Goal: Task Accomplishment & Management: Manage account settings

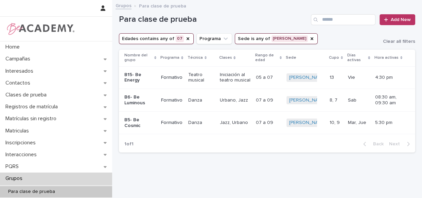
click at [185, 38] on icon "Edades" at bounding box center [187, 38] width 5 height 5
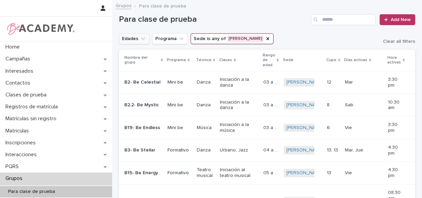
click at [143, 34] on button "Edades" at bounding box center [134, 38] width 31 height 11
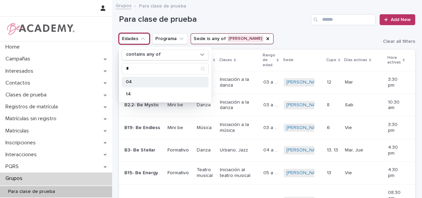
type input "*"
click at [136, 80] on p "04" at bounding box center [162, 82] width 72 height 5
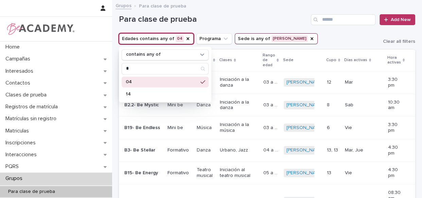
click at [237, 17] on h1 "Para clase de prueba" at bounding box center [213, 20] width 189 height 10
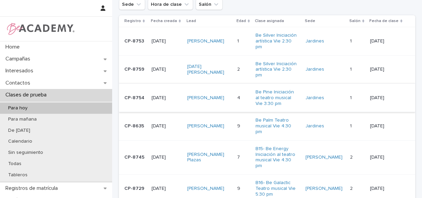
scroll to position [31, 0]
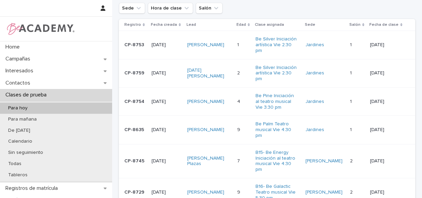
click at [234, 78] on td "Lucia Restrepo Gil" at bounding box center [210, 73] width 50 height 28
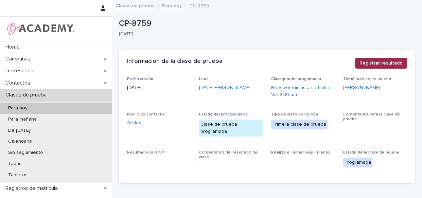
click at [384, 60] on span "Registrar resultado" at bounding box center [381, 63] width 43 height 7
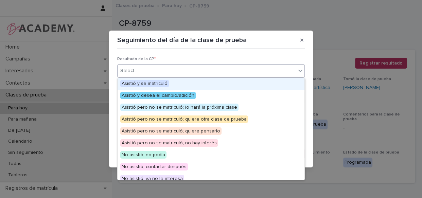
click at [260, 73] on div "Select..." at bounding box center [207, 70] width 178 height 11
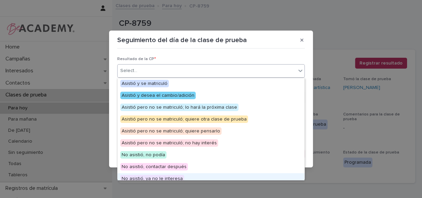
click at [189, 177] on div "No asistió, ya no le interesa" at bounding box center [211, 179] width 187 height 12
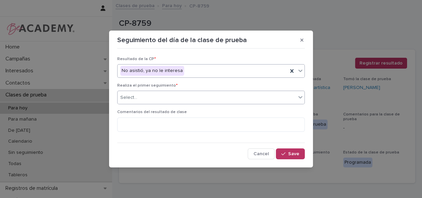
click at [232, 96] on div "Select..." at bounding box center [207, 97] width 178 height 11
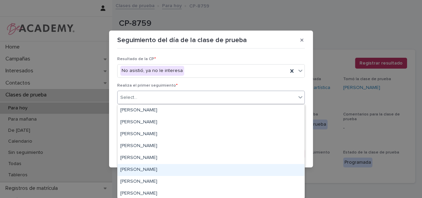
drag, startPoint x: 232, startPoint y: 96, endPoint x: 138, endPoint y: 169, distance: 119.9
click at [138, 169] on div "Lizeth Gonzalez Mejia" at bounding box center [211, 170] width 187 height 12
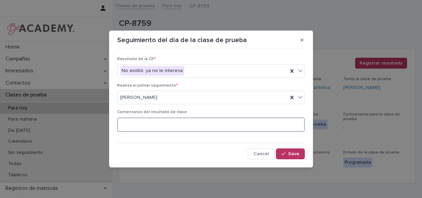
click at [175, 124] on textarea at bounding box center [211, 125] width 188 height 15
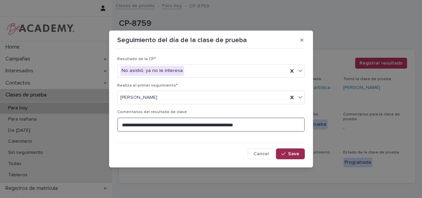
type textarea "**********"
click at [298, 153] on span "Save" at bounding box center [293, 154] width 11 height 5
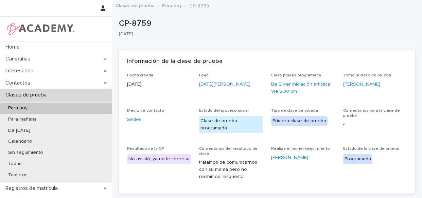
click at [173, 7] on link "Para hoy" at bounding box center [172, 5] width 20 height 8
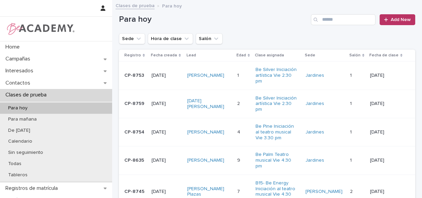
click at [234, 110] on td "Lucia Restrepo Gil" at bounding box center [210, 104] width 50 height 28
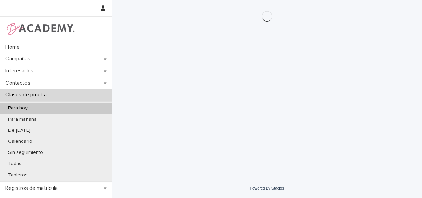
click at [232, 116] on div "Loading... Saving… Loading... Saving…" at bounding box center [267, 81] width 303 height 162
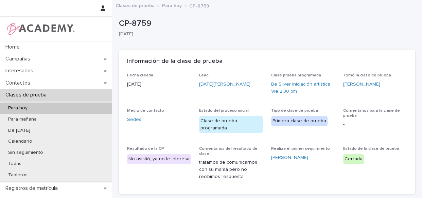
click at [166, 7] on link "Para hoy" at bounding box center [172, 5] width 20 height 8
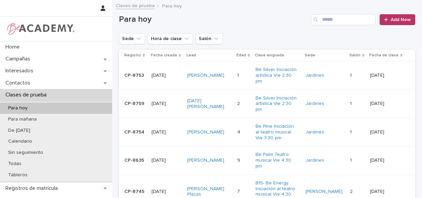
click at [234, 80] on td "Mar Abreu Arango" at bounding box center [210, 76] width 50 height 28
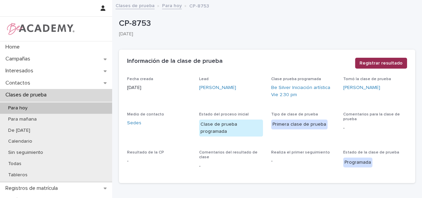
click at [380, 63] on span "Registrar resultado" at bounding box center [381, 63] width 43 height 7
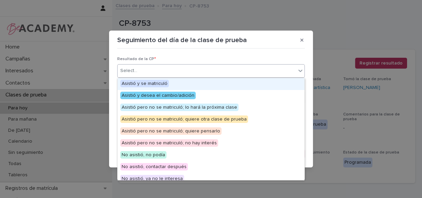
click at [245, 69] on div "Select..." at bounding box center [207, 70] width 178 height 11
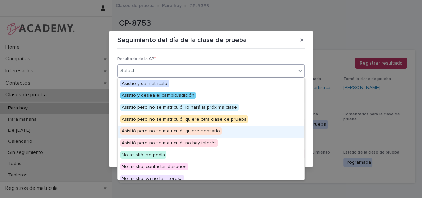
drag, startPoint x: 215, startPoint y: 138, endPoint x: 215, endPoint y: 126, distance: 11.9
click at [217, 132] on div "Asistió pero no se matriculó; quiere pensarlo" at bounding box center [211, 132] width 187 height 12
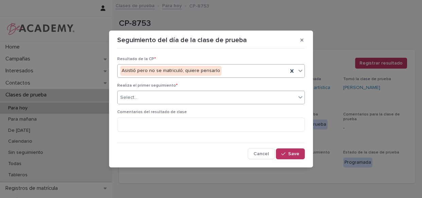
click at [217, 91] on div "Select..." at bounding box center [211, 98] width 188 height 14
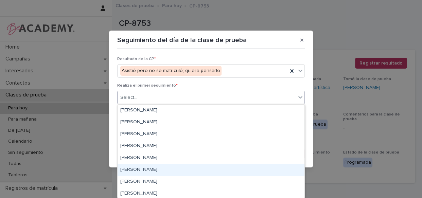
click at [190, 168] on div "Lizeth Gonzalez Mejia" at bounding box center [211, 170] width 187 height 12
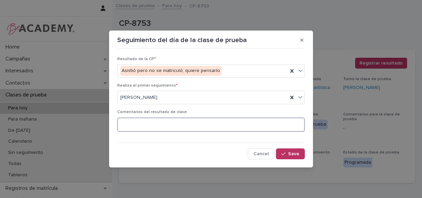
click at [190, 127] on textarea at bounding box center [211, 125] width 188 height 15
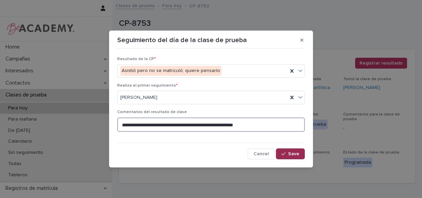
type textarea "**********"
click at [285, 155] on icon "button" at bounding box center [283, 154] width 4 height 5
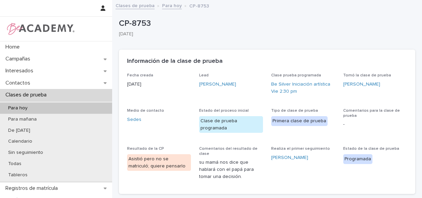
click at [175, 5] on link "Para hoy" at bounding box center [172, 5] width 20 height 8
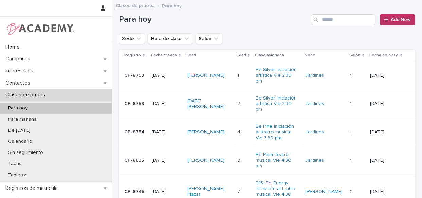
click at [232, 137] on div "Randy Betancur Trujillo" at bounding box center [209, 132] width 45 height 11
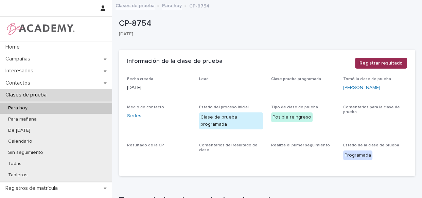
click at [367, 67] on button "Registrar resultado" at bounding box center [381, 63] width 52 height 11
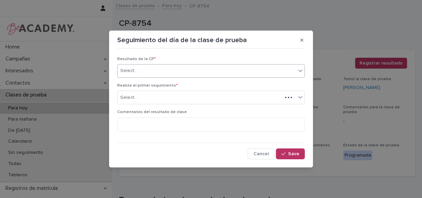
click at [276, 67] on div "Select..." at bounding box center [207, 70] width 178 height 11
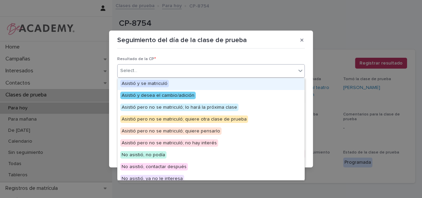
click at [258, 84] on div "Asistió y se matriculó" at bounding box center [211, 84] width 187 height 12
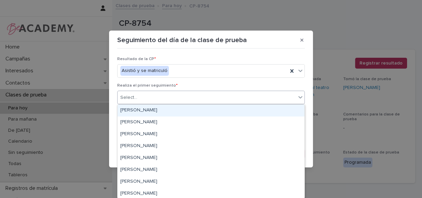
click at [239, 100] on div "Select..." at bounding box center [207, 97] width 178 height 11
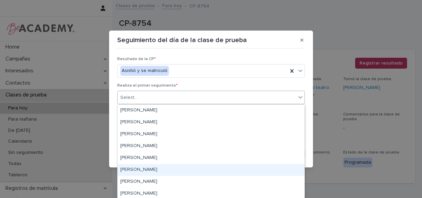
click at [195, 169] on div "Lizeth Gonzalez Mejia" at bounding box center [211, 170] width 187 height 12
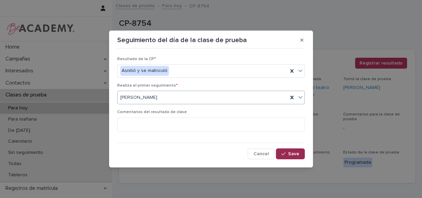
click at [289, 156] on span "Save" at bounding box center [293, 154] width 11 height 5
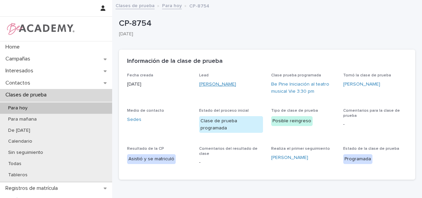
click at [228, 84] on link "Randy Betancur Trujillo" at bounding box center [217, 84] width 37 height 7
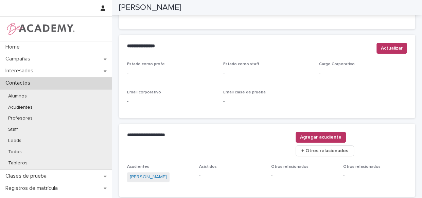
scroll to position [307, 0]
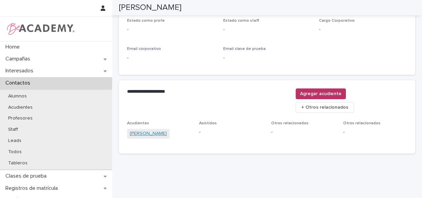
click at [147, 130] on link "Maribel Trujillo Quiceno" at bounding box center [148, 133] width 37 height 7
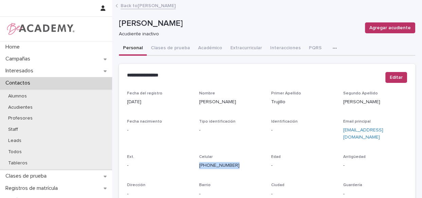
drag, startPoint x: 230, startPoint y: 158, endPoint x: 198, endPoint y: 159, distance: 32.0
click at [197, 159] on div "Fecha del registro 21/09/2022 Nombre Maribel Primer Apellido Trujillo Segundo A…" at bounding box center [267, 191] width 280 height 201
copy link "(305) 334-3036"
